Goal: Information Seeking & Learning: Understand process/instructions

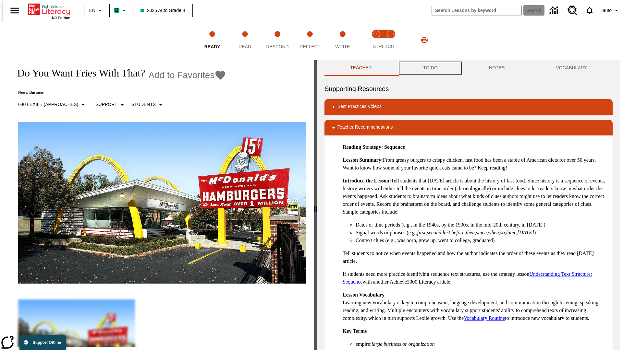
click at [430, 68] on button "TO-DO" at bounding box center [430, 68] width 66 height 16
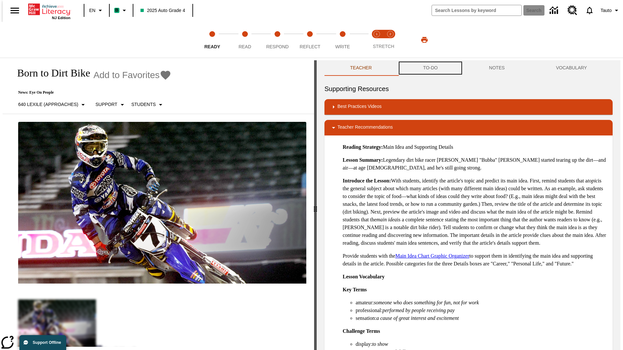
click at [430, 68] on button "TO-DO" at bounding box center [430, 68] width 66 height 16
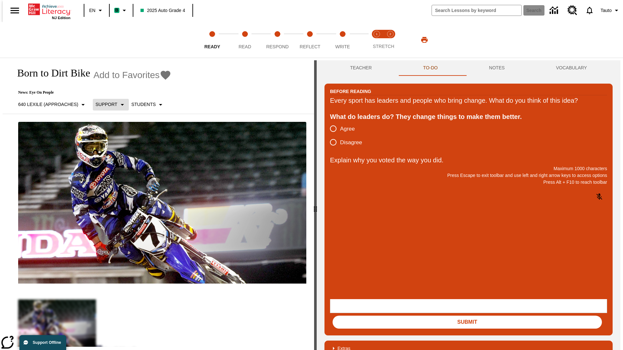
click at [108, 104] on p "Support" at bounding box center [106, 104] width 22 height 7
click at [115, 142] on p "Support" at bounding box center [115, 142] width 38 height 7
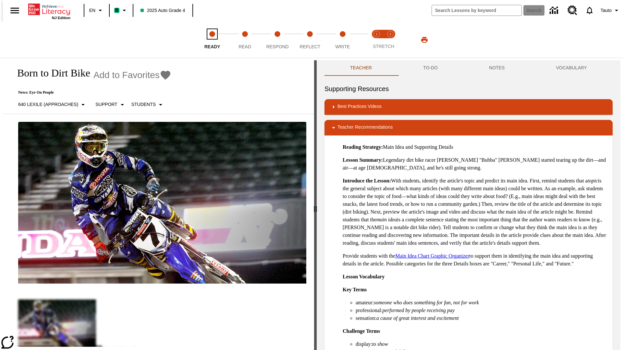
click at [212, 40] on span "Ready" at bounding box center [212, 44] width 16 height 12
click at [430, 68] on button "TO-DO" at bounding box center [430, 68] width 66 height 16
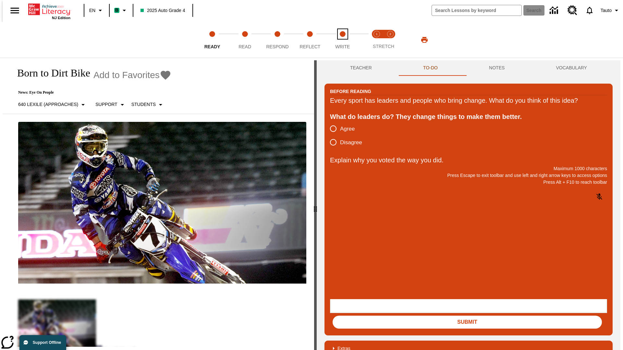
click at [342, 40] on span "Write" at bounding box center [342, 44] width 15 height 12
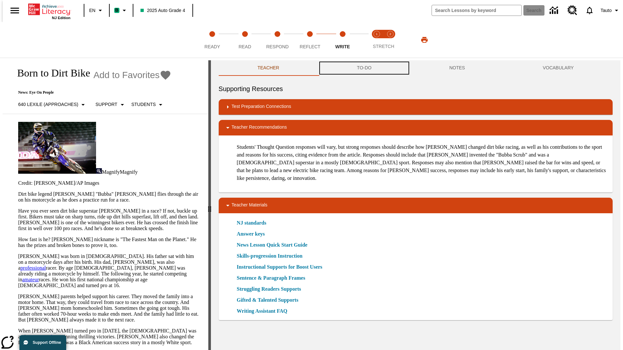
scroll to position [0, 0]
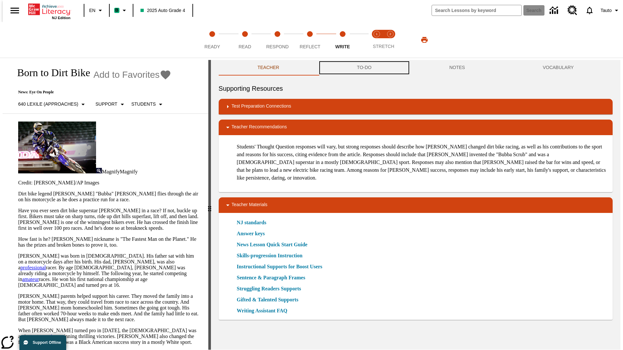
click at [364, 68] on button "TO-DO" at bounding box center [364, 68] width 92 height 16
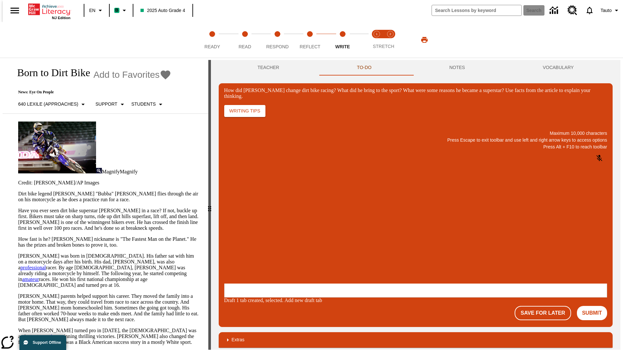
scroll to position [0, 0]
